Goal: Task Accomplishment & Management: Manage account settings

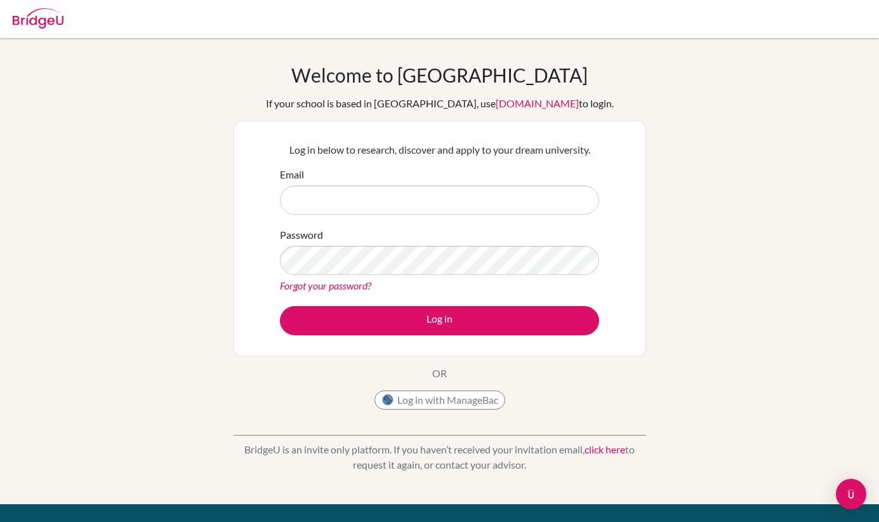
click at [509, 196] on input "Email" at bounding box center [439, 199] width 319 height 29
type input "[EMAIL_ADDRESS][DOMAIN_NAME]"
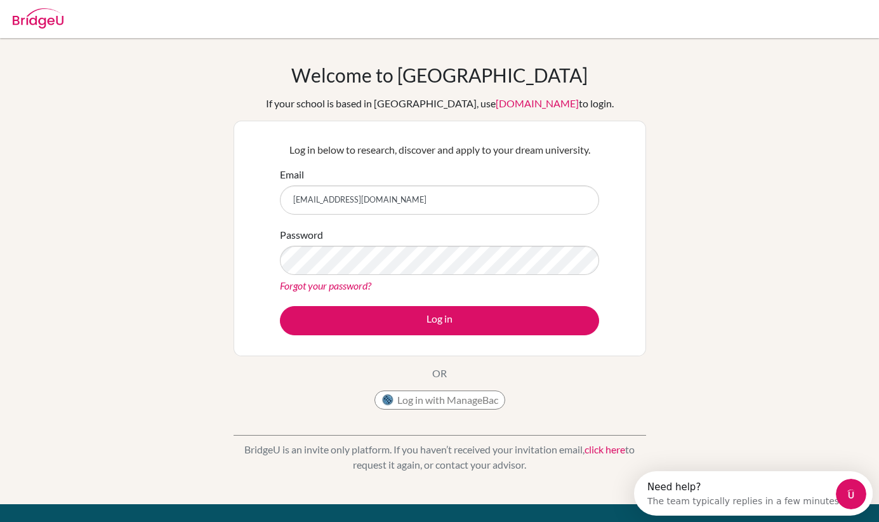
click at [553, 301] on form "Email [EMAIL_ADDRESS][DOMAIN_NAME] Password Forgot your password? Log in" at bounding box center [439, 251] width 319 height 168
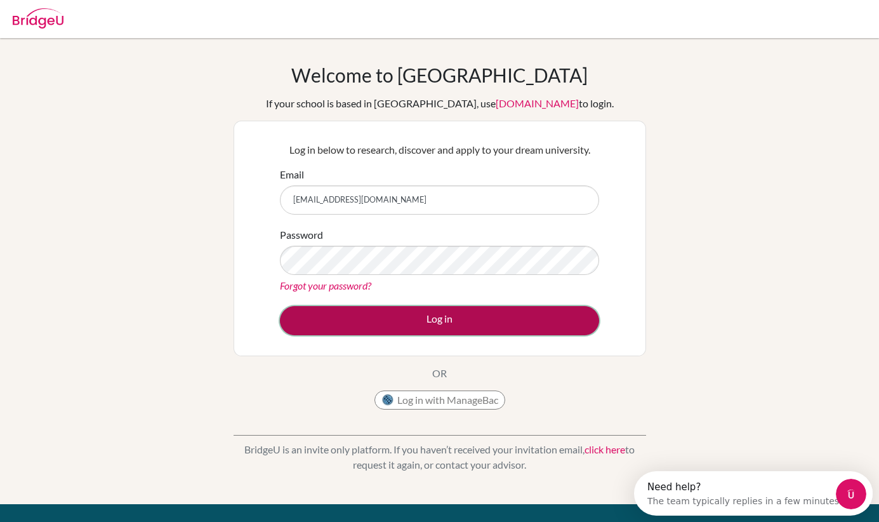
click at [548, 314] on button "Log in" at bounding box center [439, 320] width 319 height 29
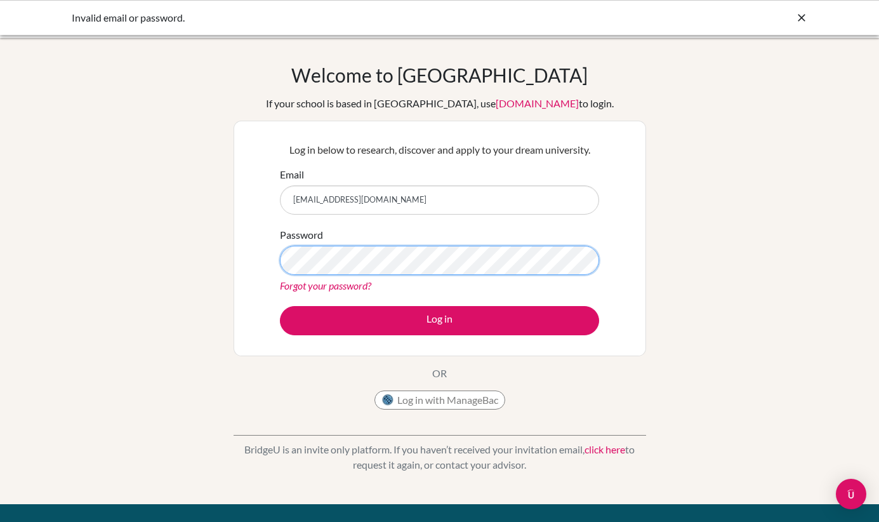
click at [280, 306] on button "Log in" at bounding box center [439, 320] width 319 height 29
click at [350, 287] on link "Forgot your password?" at bounding box center [325, 285] width 91 height 12
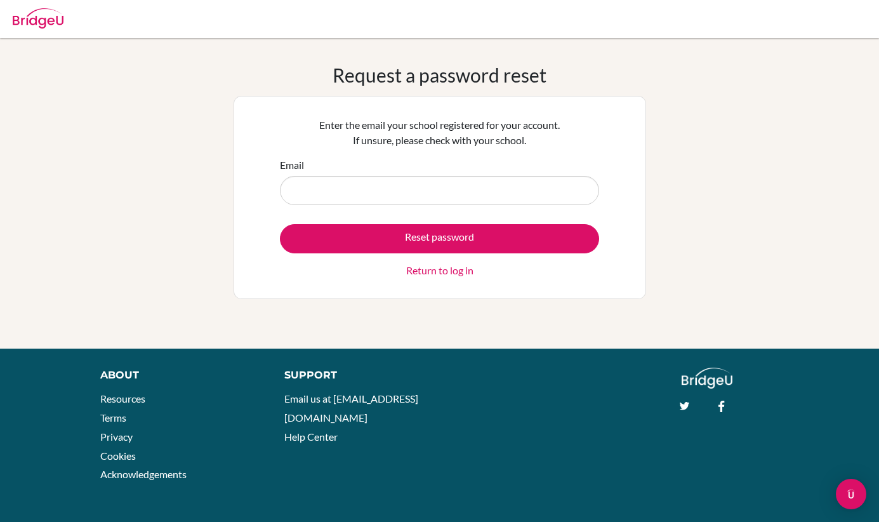
click at [409, 188] on input "Email" at bounding box center [439, 190] width 319 height 29
type input "[EMAIL_ADDRESS][DOMAIN_NAME]"
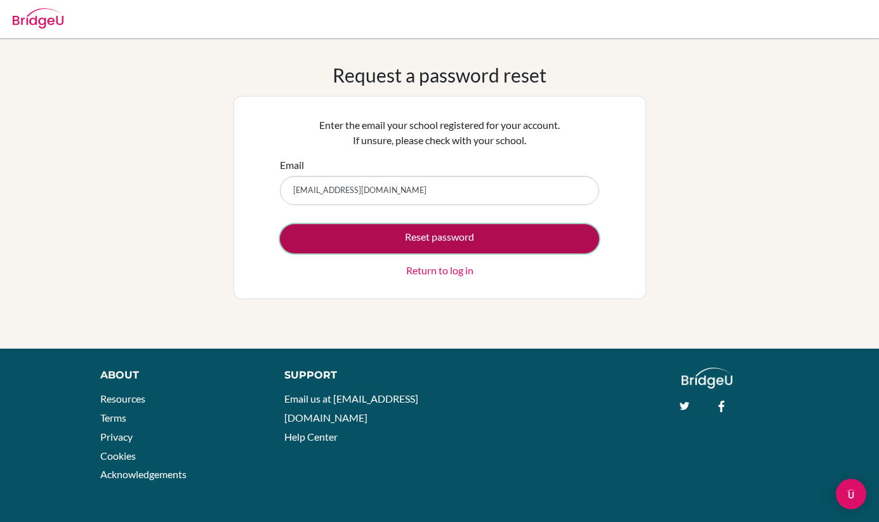
click at [378, 236] on button "Reset password" at bounding box center [439, 238] width 319 height 29
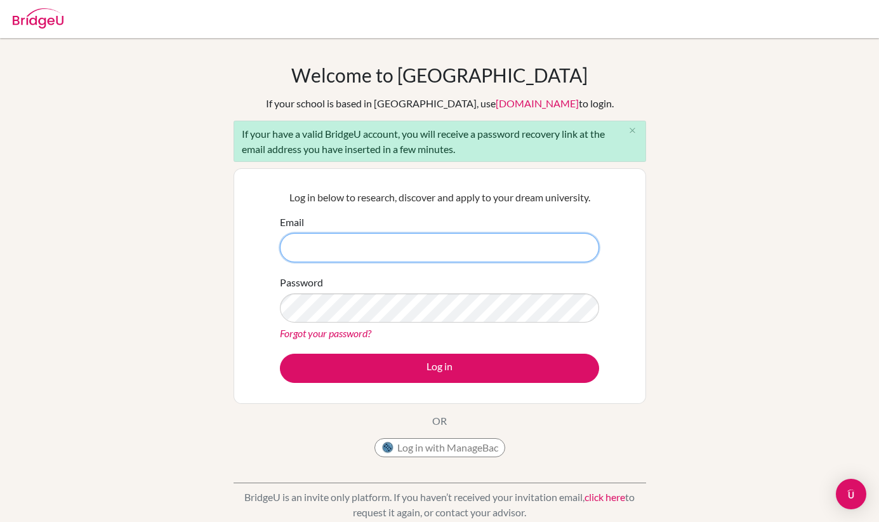
click at [376, 254] on input "Email" at bounding box center [439, 247] width 319 height 29
click at [400, 256] on input "Email" at bounding box center [439, 247] width 319 height 29
type input "i"
type input "s503505@asb.ac.th"
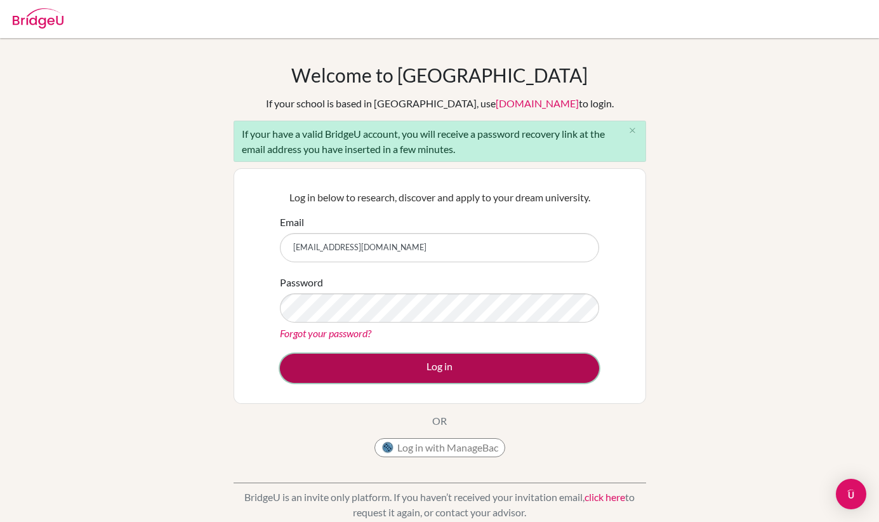
click at [519, 361] on button "Log in" at bounding box center [439, 367] width 319 height 29
